Goal: Navigation & Orientation: Understand site structure

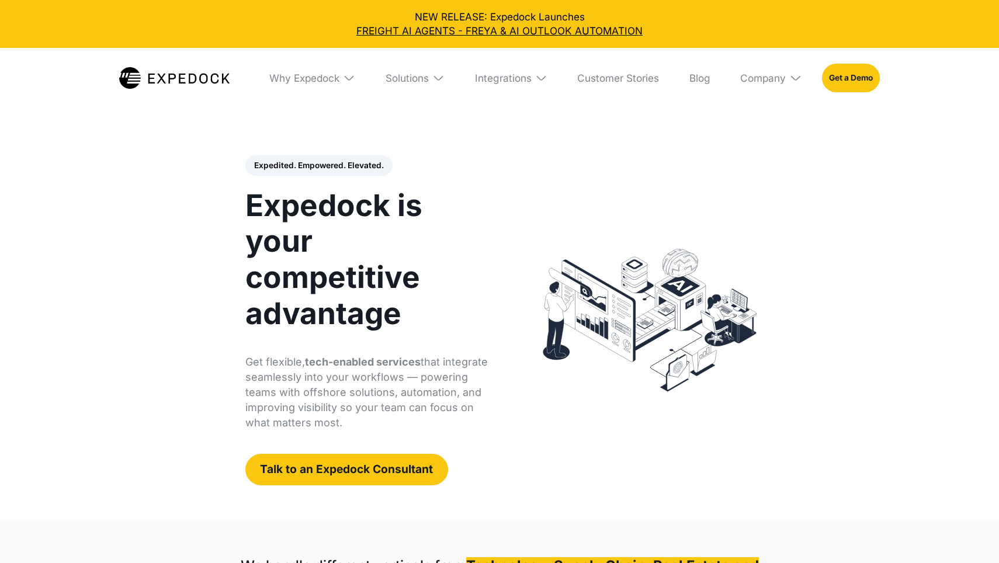
select select
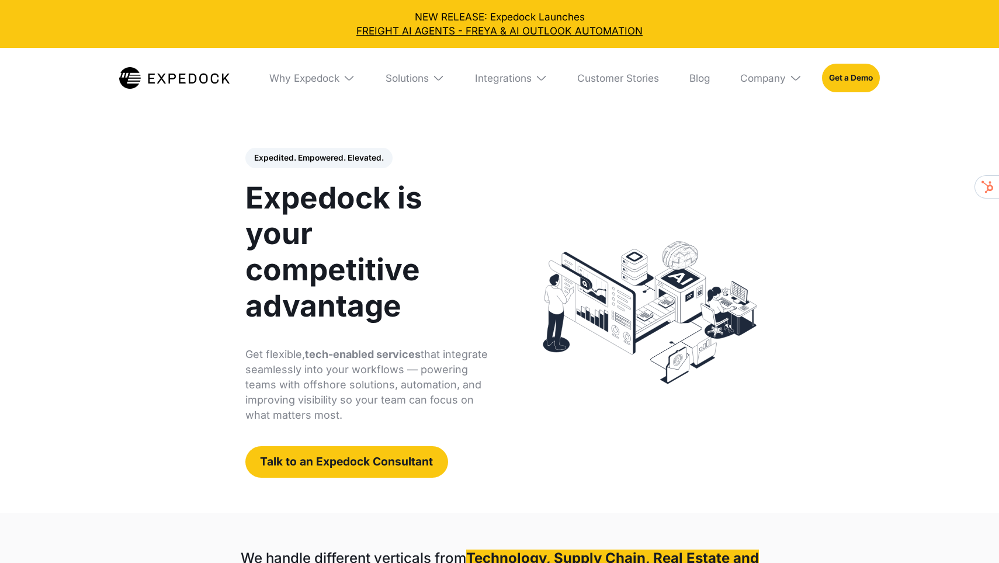
scroll to position [8, 0]
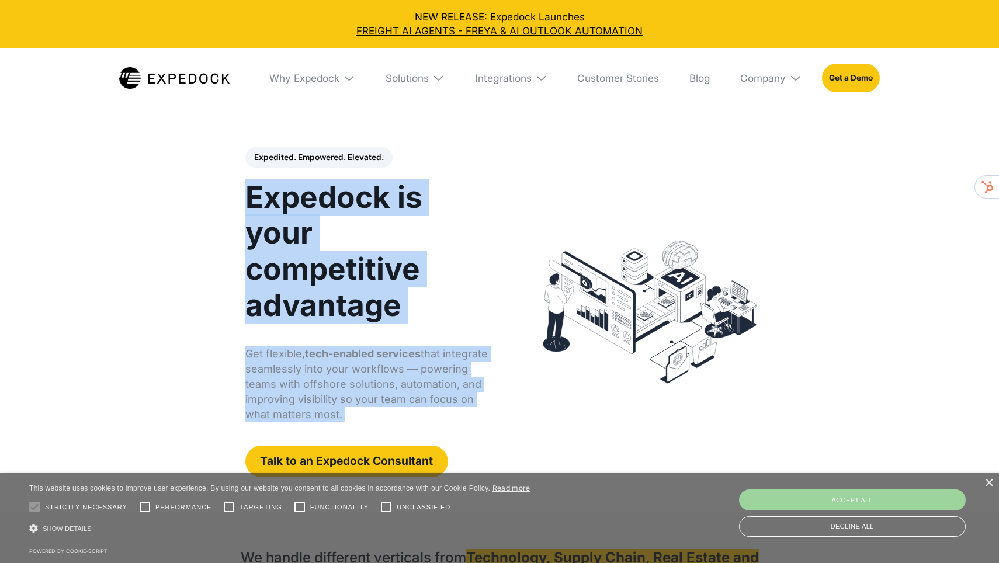
drag, startPoint x: 248, startPoint y: 188, endPoint x: 536, endPoint y: 455, distance: 392.9
click at [536, 455] on div "Expedited. Empowered. Elevated. Automate Freight Document Extraction at 99.97% …" at bounding box center [500, 312] width 532 height 330
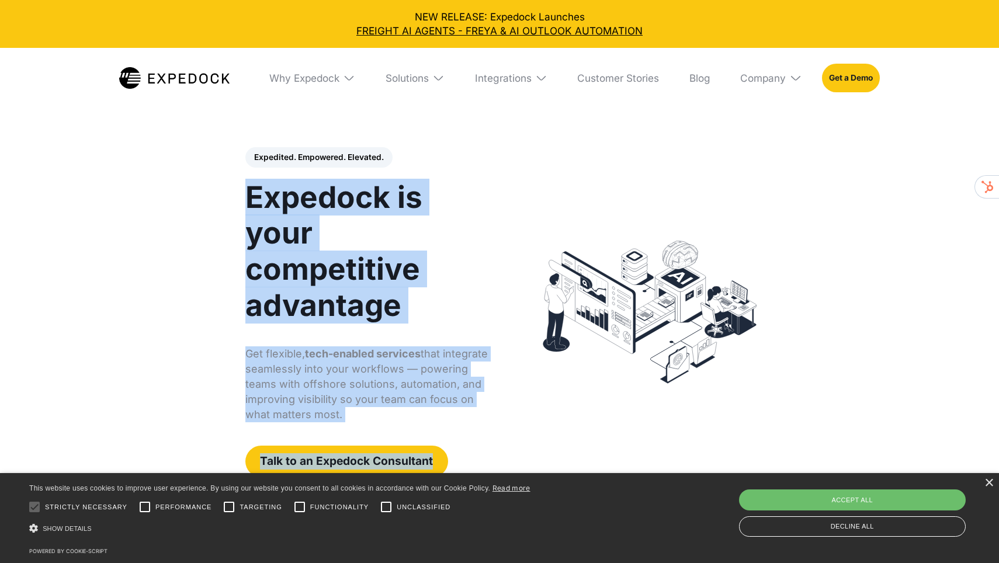
click at [472, 342] on div "Expedited. Empowered. Elevated. Automate Freight Document Extraction at 99.97% …" at bounding box center [367, 312] width 244 height 330
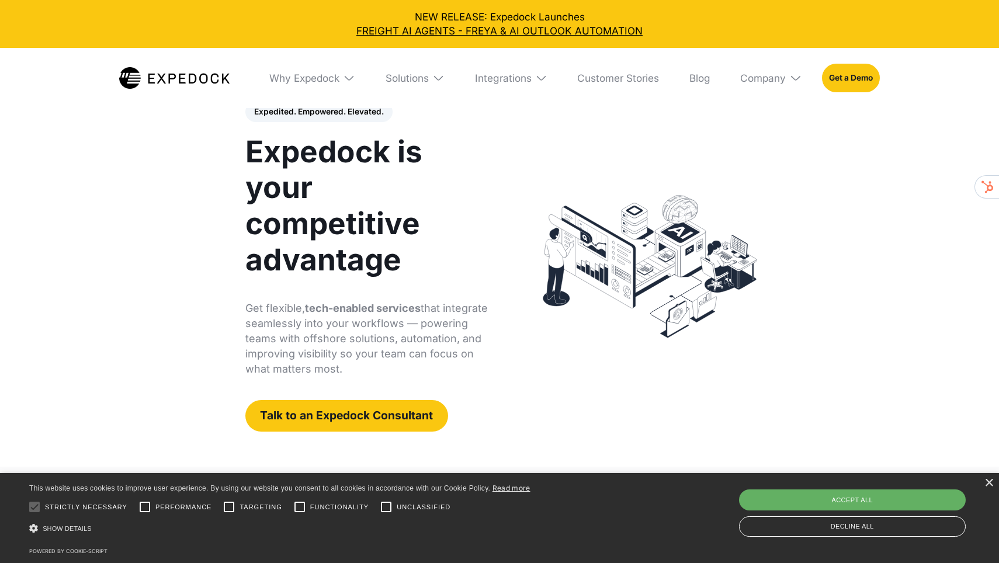
click at [836, 500] on div "Accept all" at bounding box center [852, 500] width 227 height 21
checkbox input "true"
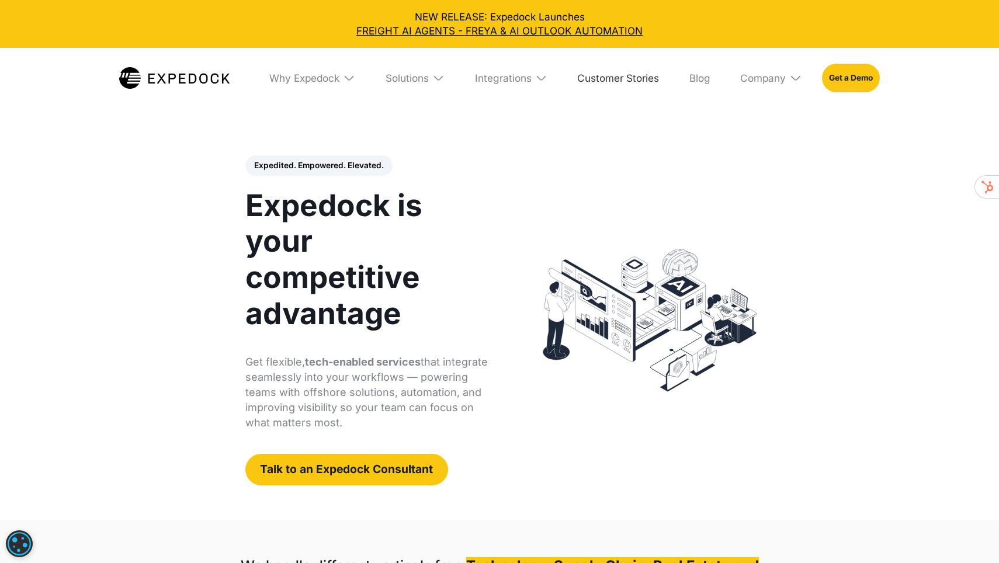
scroll to position [0, 0]
click at [372, 219] on h1 "Expedock is your competitive advantage" at bounding box center [367, 260] width 244 height 144
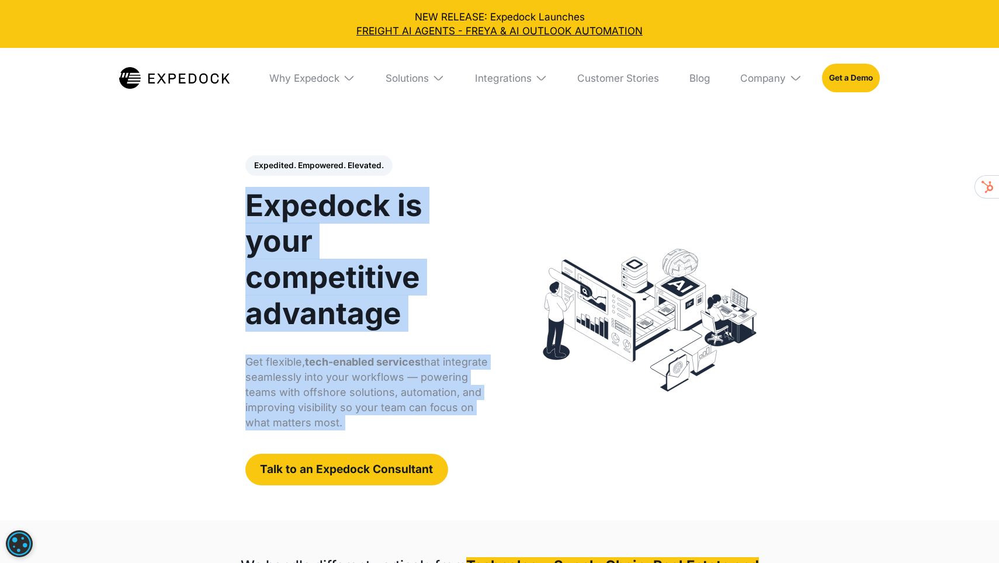
drag, startPoint x: 250, startPoint y: 206, endPoint x: 485, endPoint y: 466, distance: 350.9
click at [485, 466] on div "Expedited. Empowered. Elevated. Automate Freight Document Extraction at 99.97% …" at bounding box center [367, 320] width 244 height 330
copy div "Expedock is your competitive advantage Get flexible, tech-enabled services that…"
click at [410, 231] on h1 "Expedock is your competitive advantage" at bounding box center [367, 260] width 244 height 144
